Goal: Information Seeking & Learning: Find specific fact

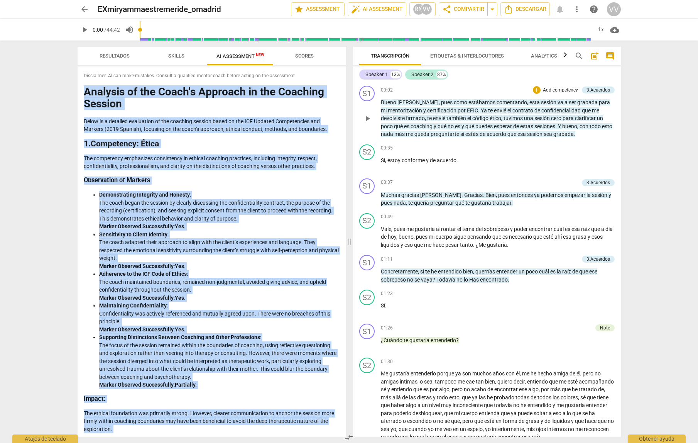
scroll to position [1426, 0]
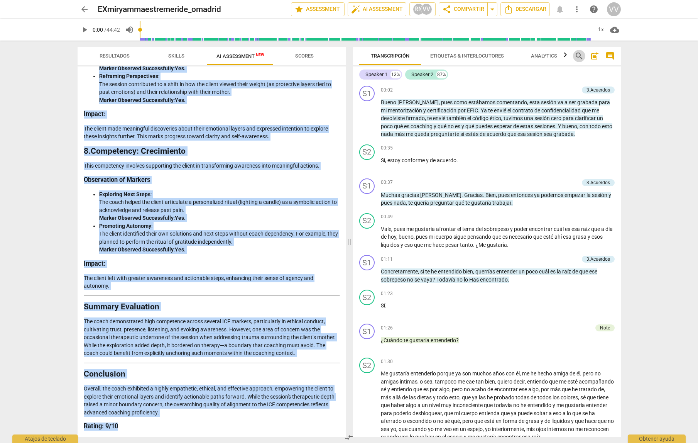
click at [576, 56] on span "search" at bounding box center [578, 55] width 9 height 9
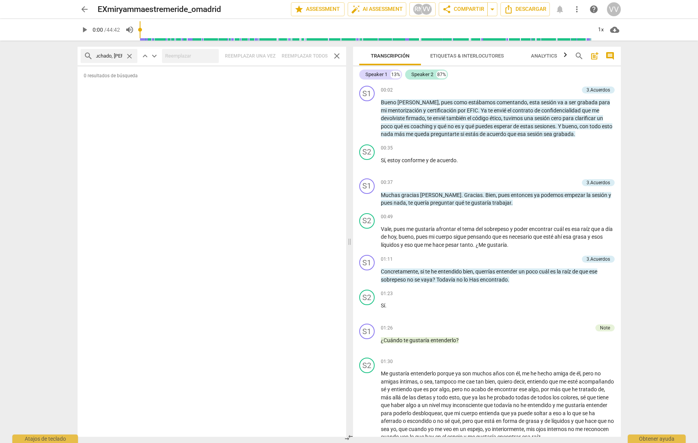
scroll to position [0, 24]
type input "te he escuchado, [PERSON_NAME]"
click at [577, 55] on span "search" at bounding box center [578, 55] width 9 height 9
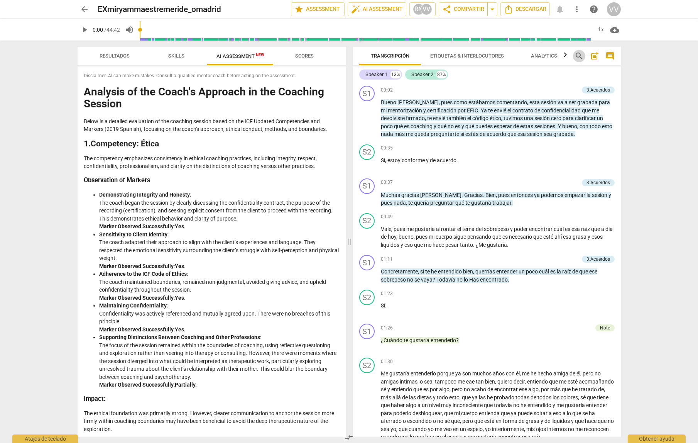
click at [577, 55] on span "search" at bounding box center [578, 55] width 9 height 9
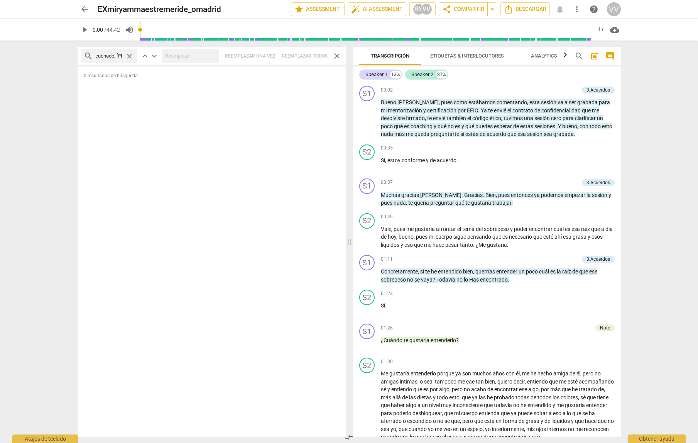
scroll to position [0, 25]
click at [116, 56] on input "Te he escuchado, [PERSON_NAME]" at bounding box center [109, 56] width 26 height 12
type input "Te he escuchado, [PERSON_NAME]"
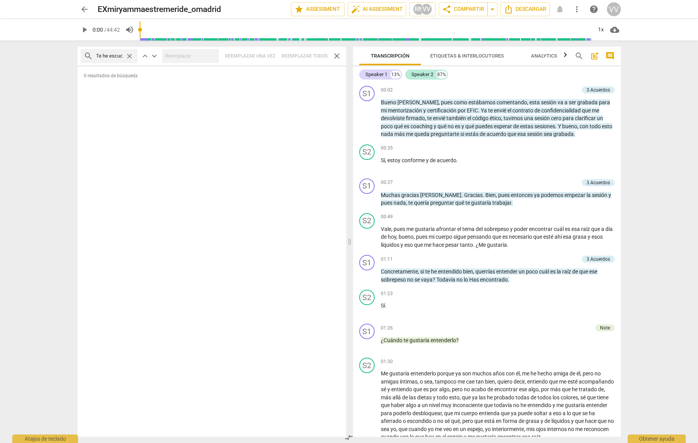
click at [129, 55] on span "close" at bounding box center [129, 56] width 8 height 8
click at [578, 54] on span "search" at bounding box center [578, 55] width 9 height 9
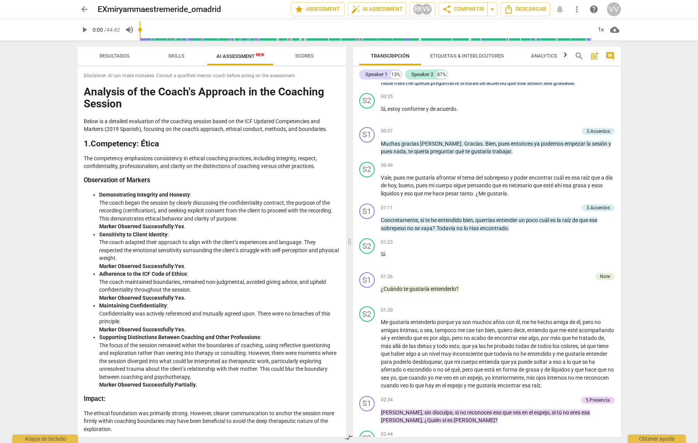
scroll to position [56, 0]
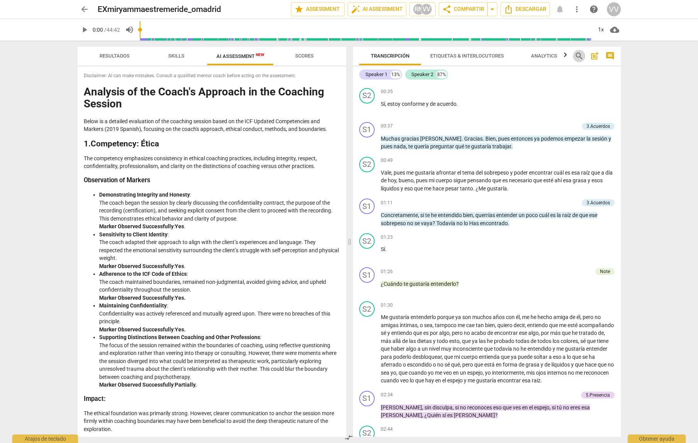
click at [578, 56] on span "search" at bounding box center [578, 55] width 9 height 9
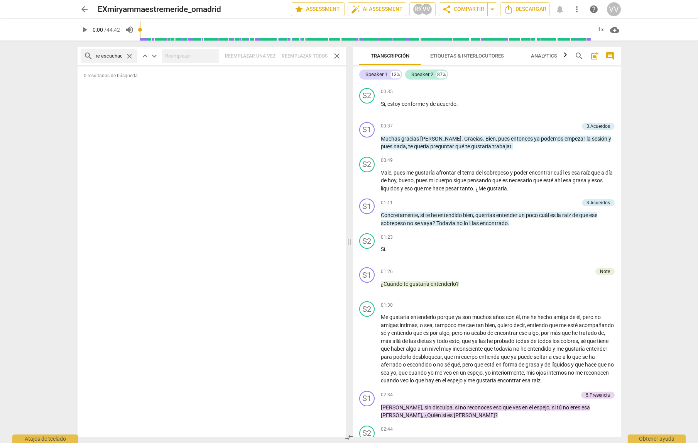
scroll to position [0, 10]
type input "te he escuchado"
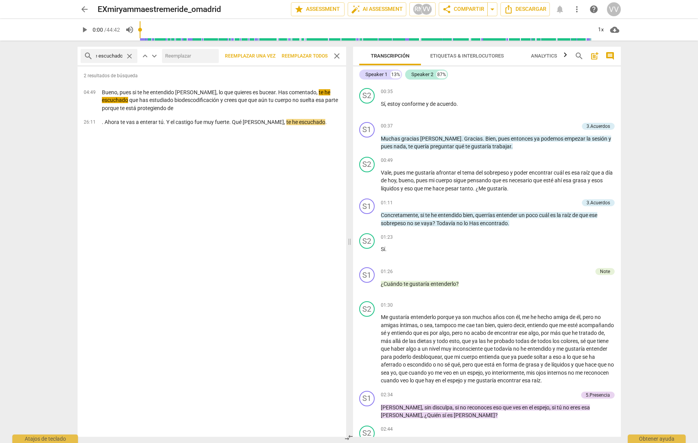
scroll to position [0, 0]
click at [464, 8] on span "share Compartir" at bounding box center [463, 9] width 42 height 9
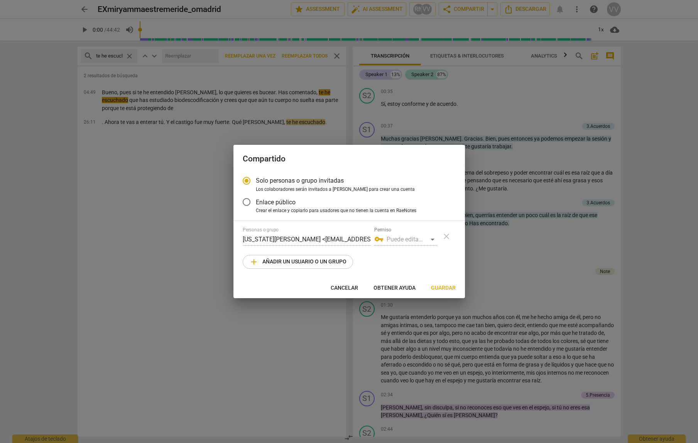
click at [345, 286] on span "Cancelar" at bounding box center [344, 288] width 27 height 8
radio input "false"
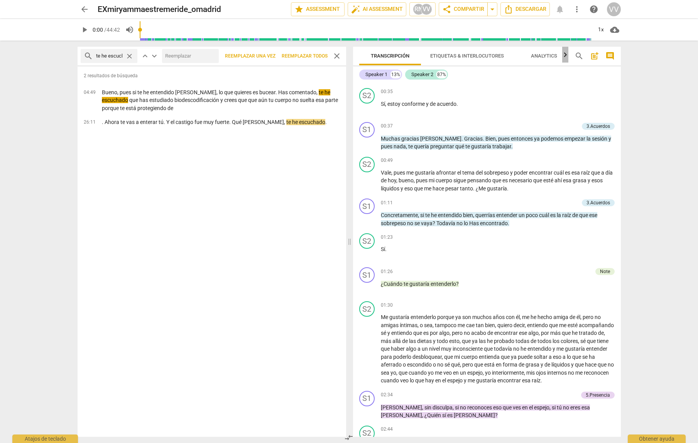
click at [566, 54] on icon "button" at bounding box center [565, 54] width 9 height 9
click at [566, 54] on div at bounding box center [565, 55] width 6 height 16
click at [247, 172] on div "2 resultados de búsqueda 04:49 [PERSON_NAME], pues si te he entendido [PERSON_N…" at bounding box center [212, 251] width 269 height 370
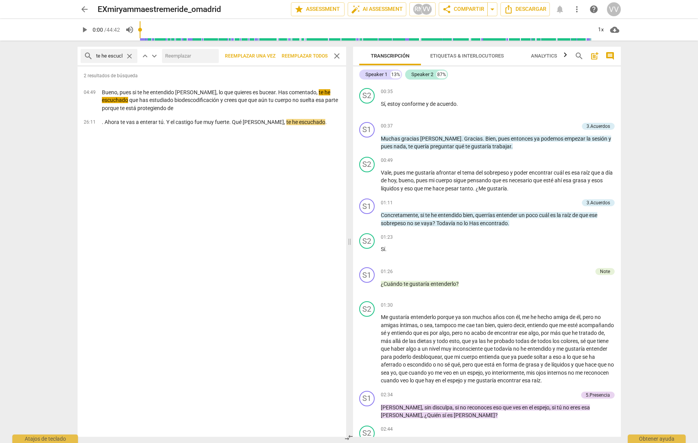
click at [338, 54] on span "close" at bounding box center [336, 55] width 9 height 9
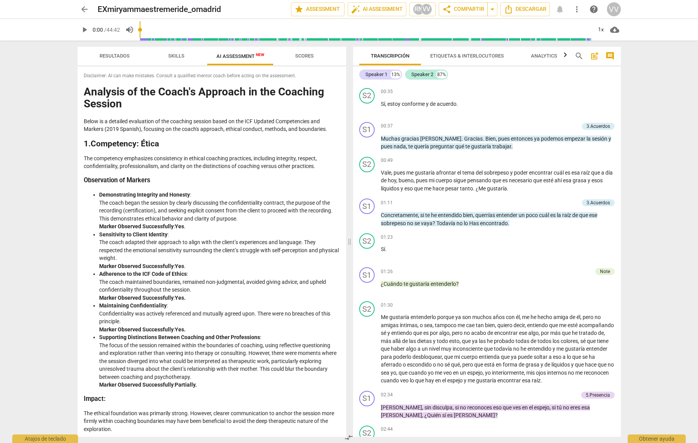
click at [232, 55] on span "AI Assessment New" at bounding box center [240, 56] width 48 height 6
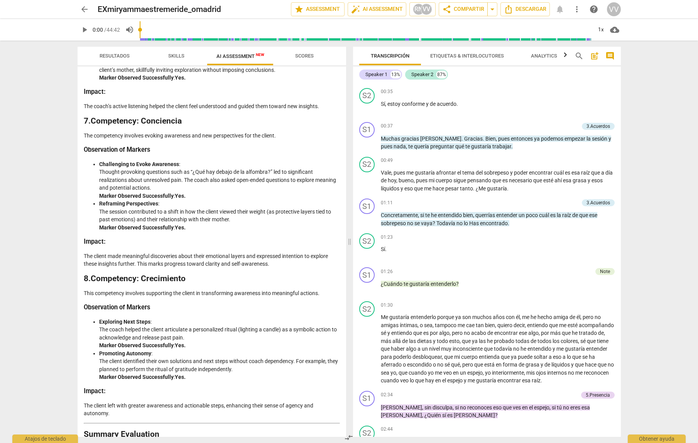
scroll to position [1299, 0]
click at [81, 9] on span "arrow_back" at bounding box center [84, 9] width 9 height 9
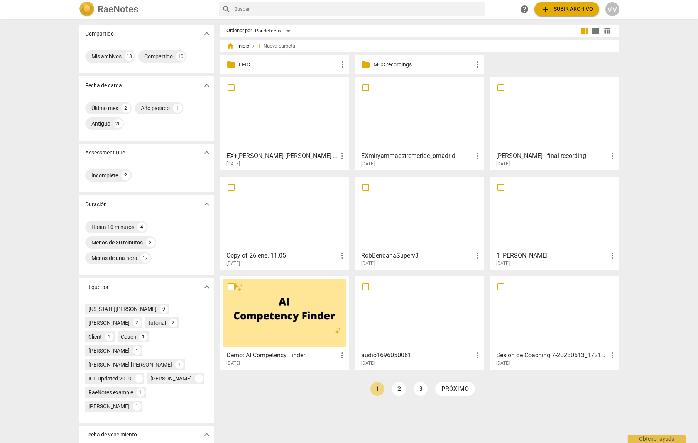
click at [260, 113] on div at bounding box center [284, 113] width 123 height 68
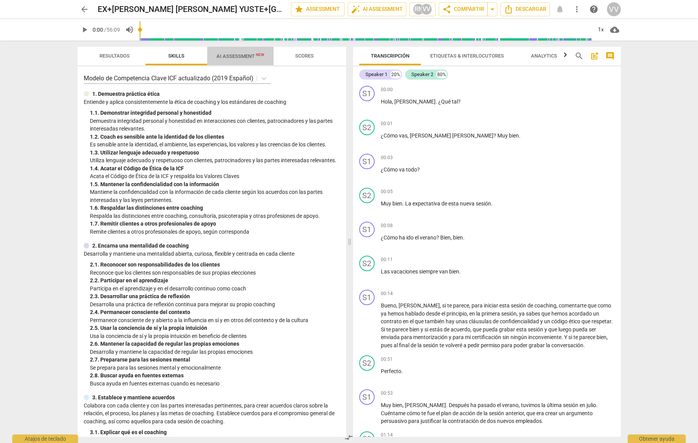
click at [232, 57] on span "AI Assessment New" at bounding box center [240, 56] width 48 height 6
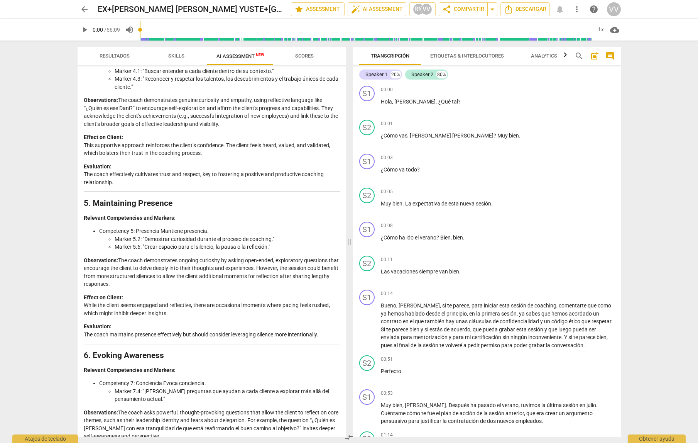
scroll to position [683, 0]
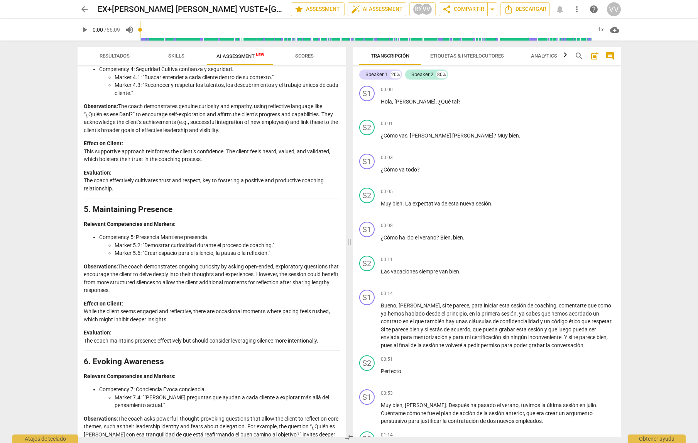
click at [86, 8] on span "arrow_back" at bounding box center [84, 9] width 9 height 9
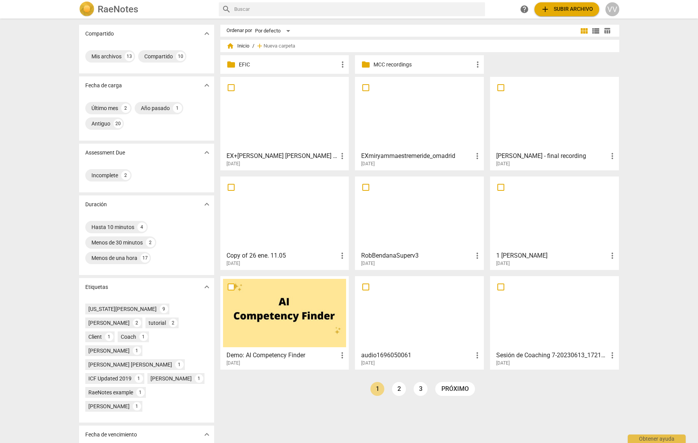
click at [415, 128] on div at bounding box center [419, 113] width 123 height 68
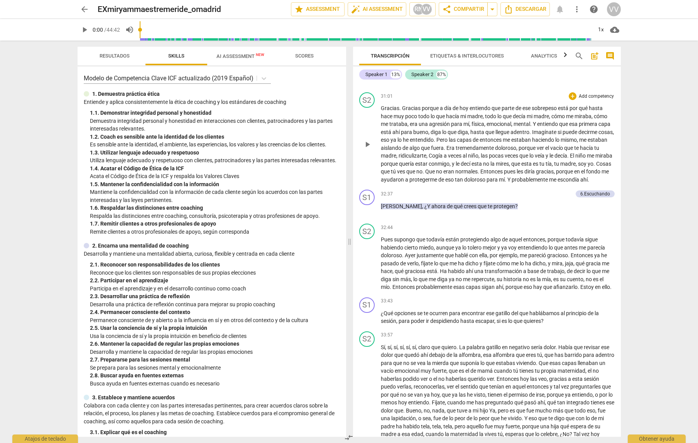
scroll to position [3427, 0]
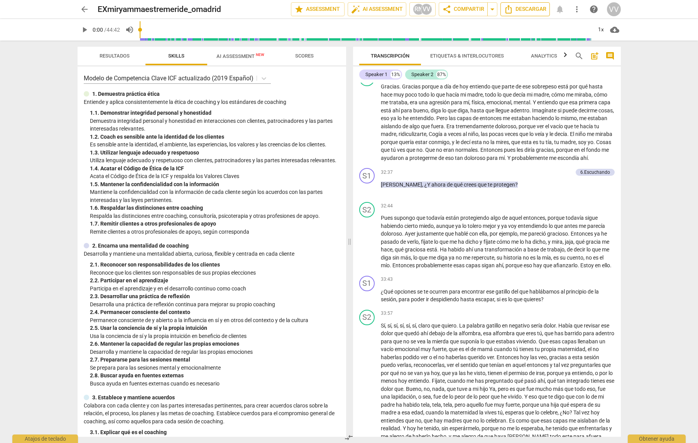
click at [530, 9] on span "Descargar" at bounding box center [525, 9] width 42 height 9
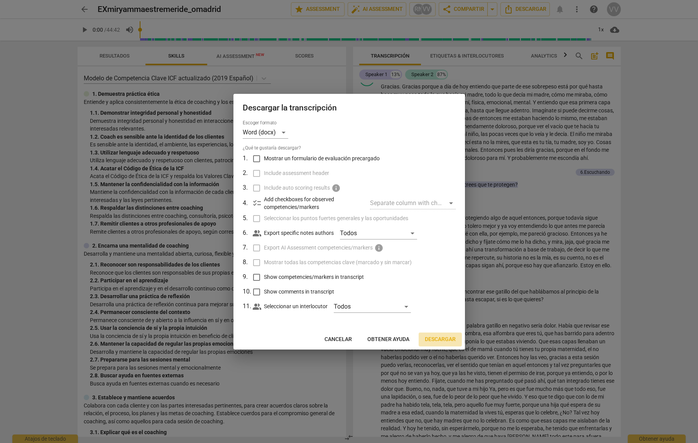
click at [446, 340] on span "Descargar" at bounding box center [440, 339] width 31 height 8
